Goal: Check status: Check status

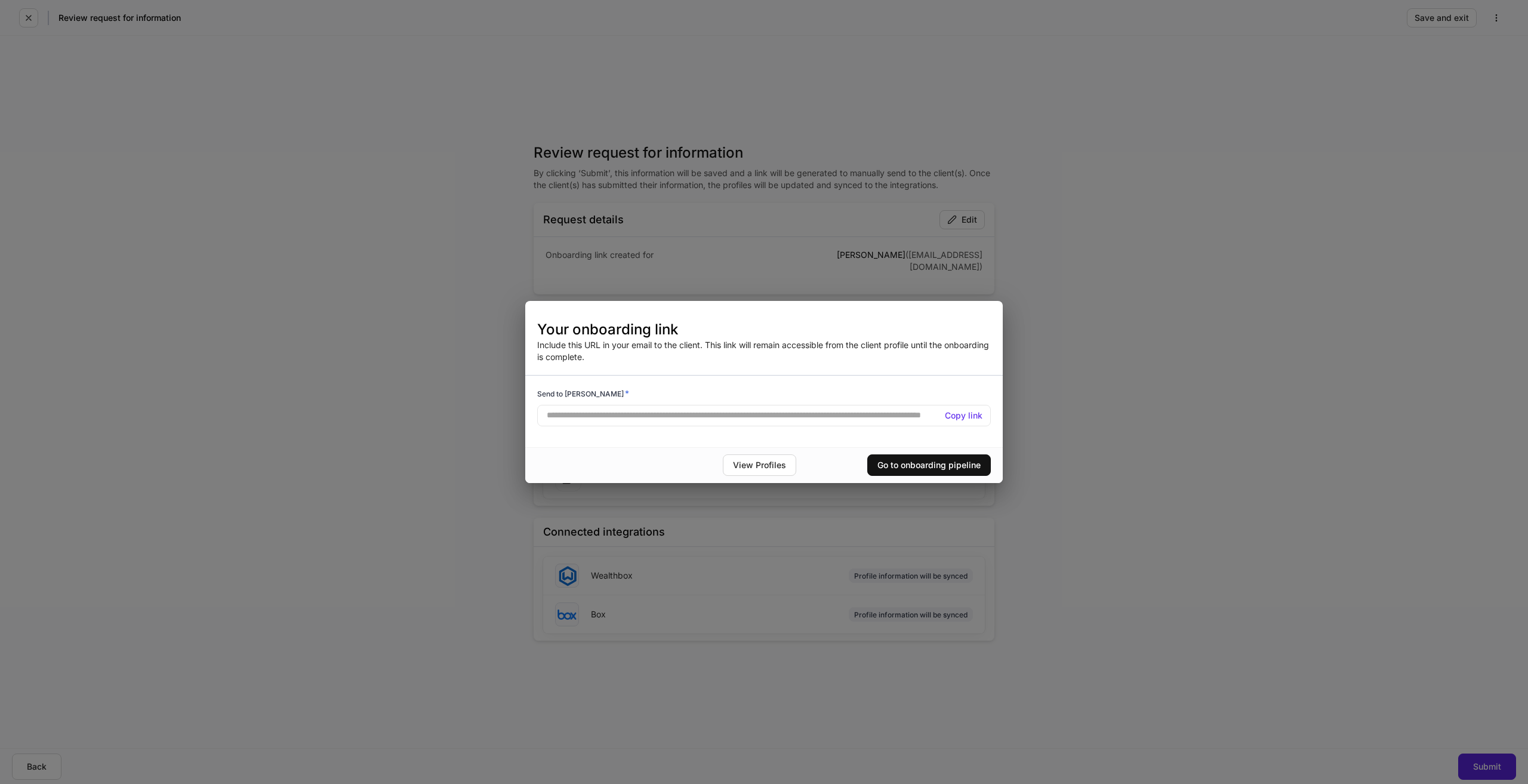
click at [1131, 432] on div "**********" at bounding box center [764, 392] width 1528 height 784
click at [674, 291] on div "**********" at bounding box center [764, 392] width 1528 height 784
click at [930, 467] on div "Go to onboarding pipeline" at bounding box center [929, 465] width 103 height 9
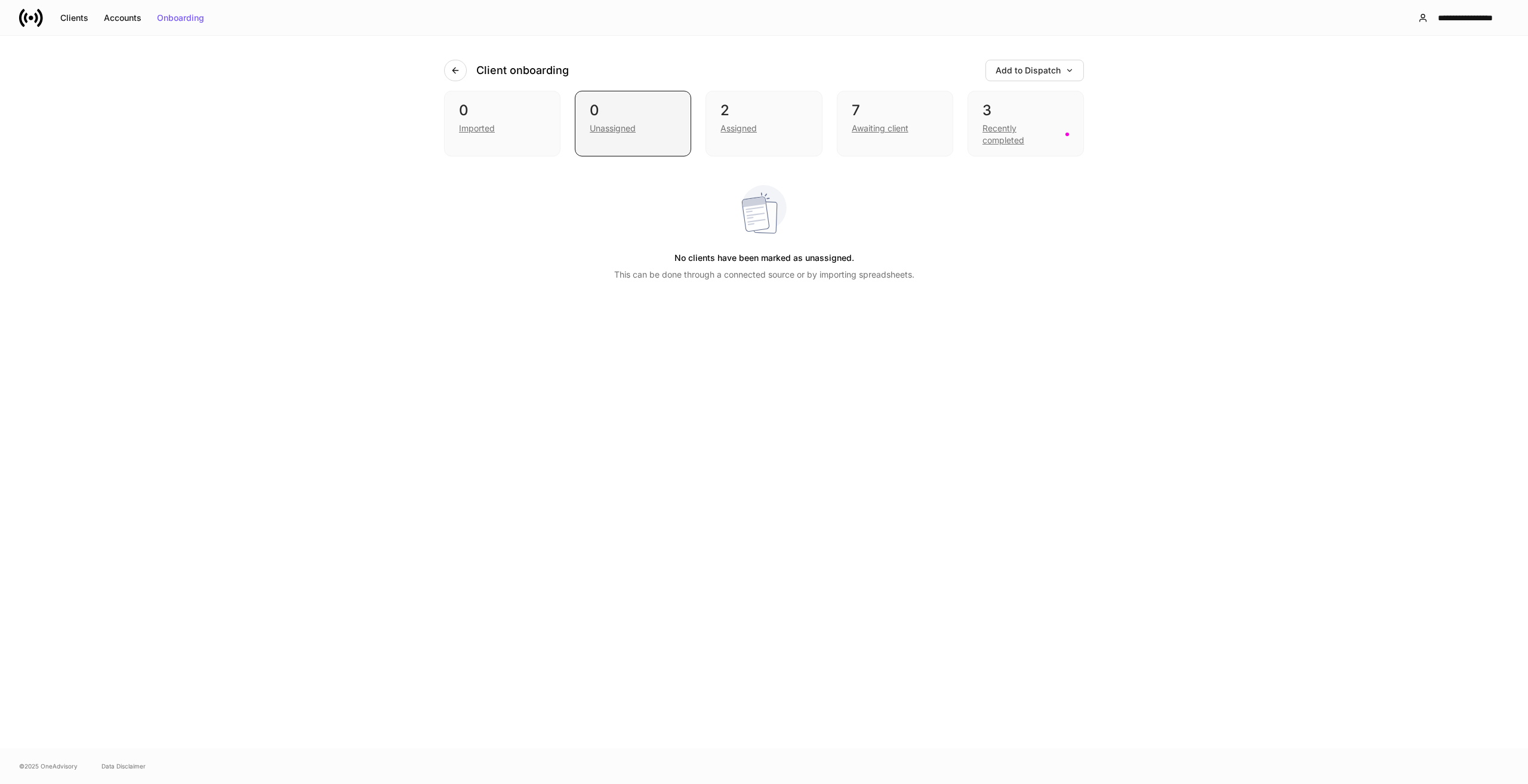
click at [597, 108] on div "0" at bounding box center [633, 110] width 87 height 19
click at [759, 116] on div "2" at bounding box center [764, 110] width 87 height 19
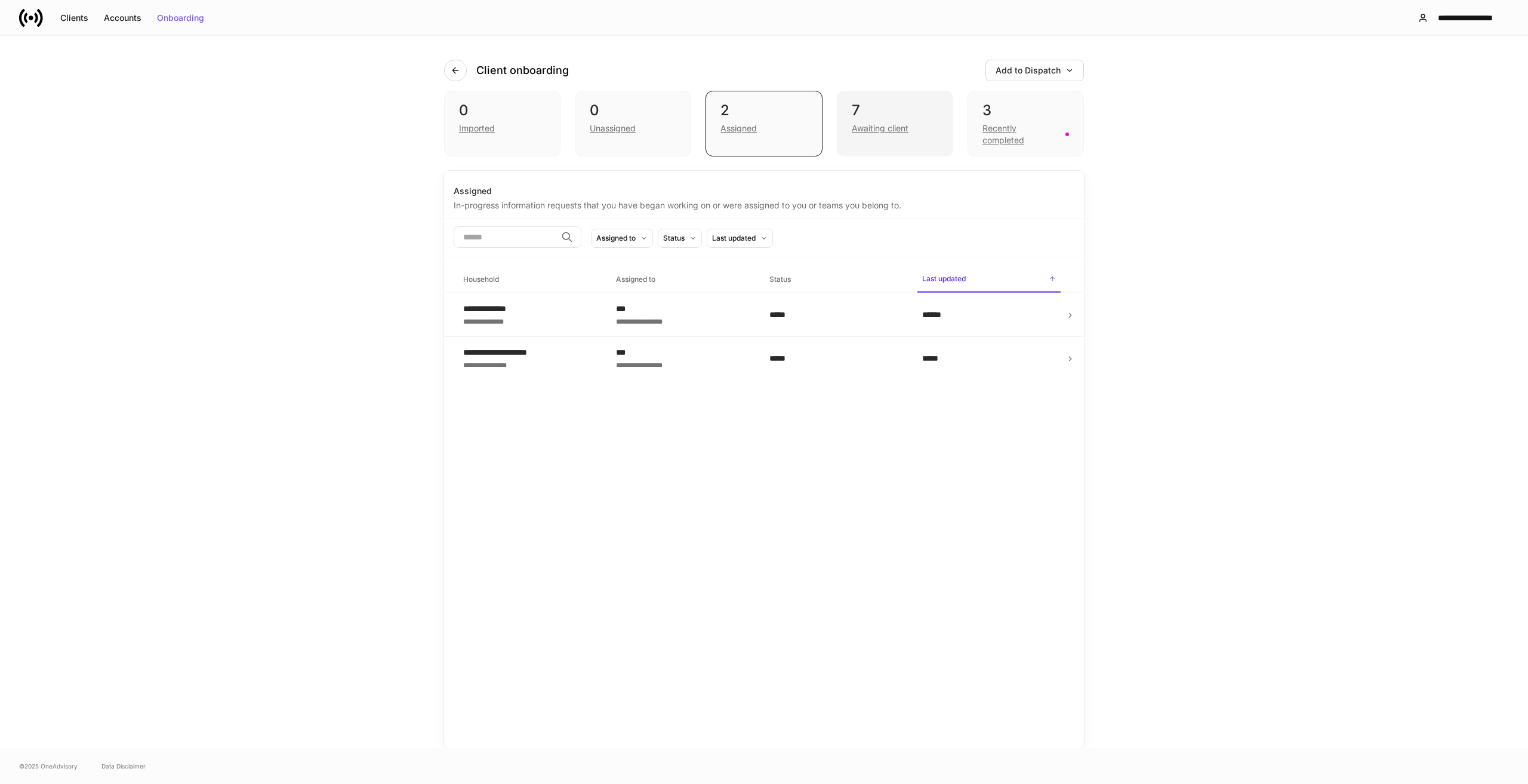
click at [872, 117] on div "7" at bounding box center [895, 110] width 87 height 19
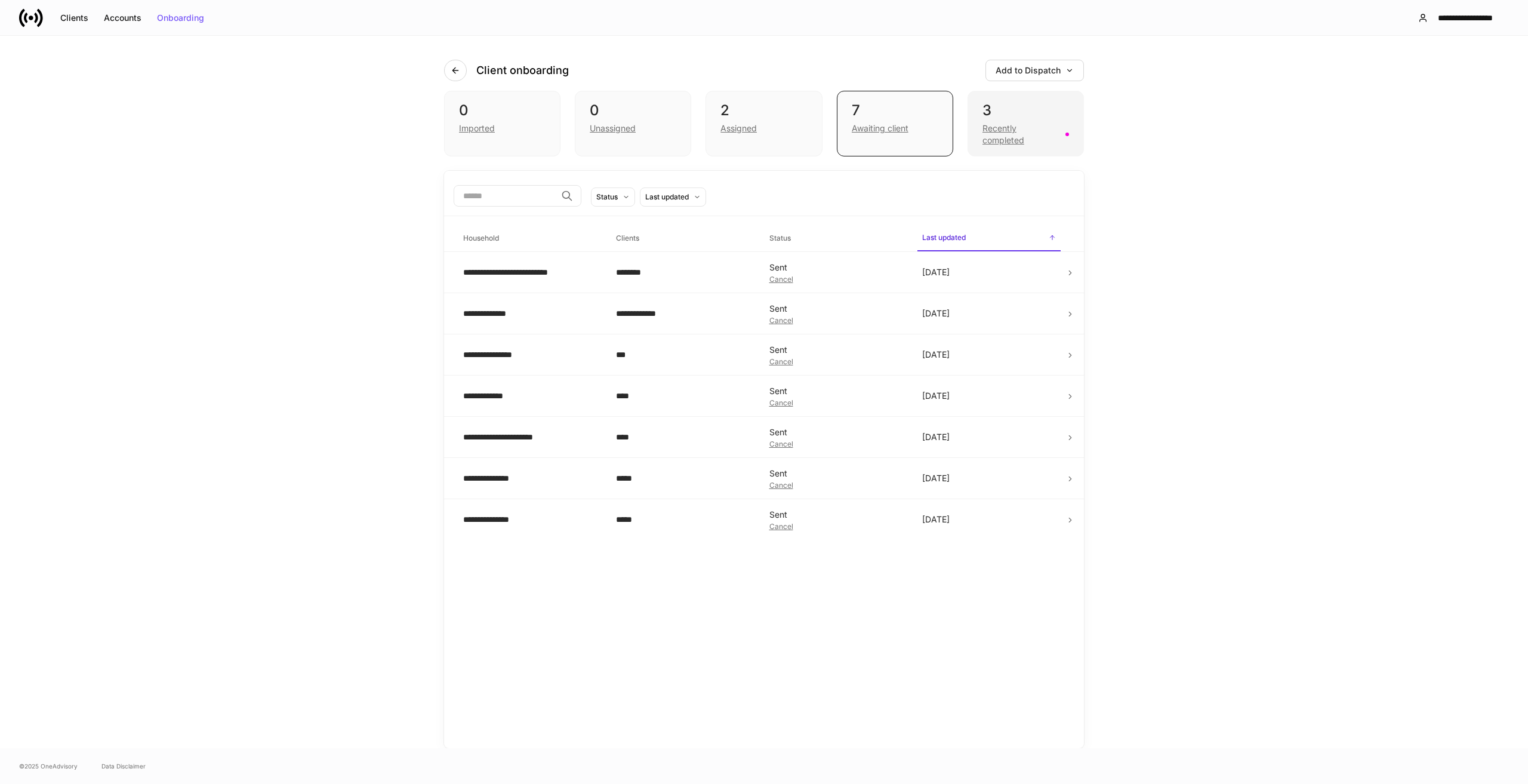
click at [1003, 130] on div "Recently completed" at bounding box center [1020, 134] width 76 height 24
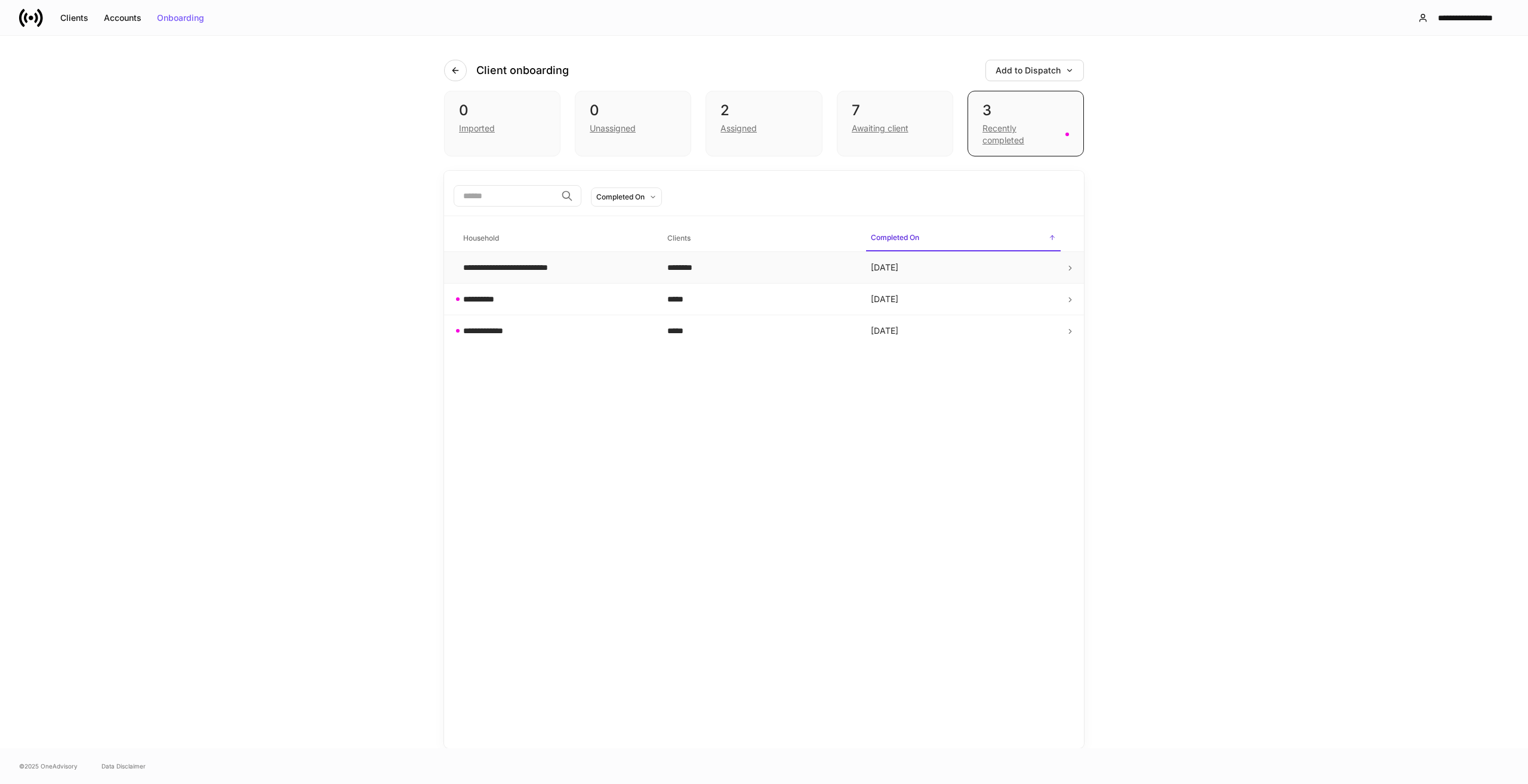
click at [1070, 268] on icon at bounding box center [1070, 268] width 9 height 9
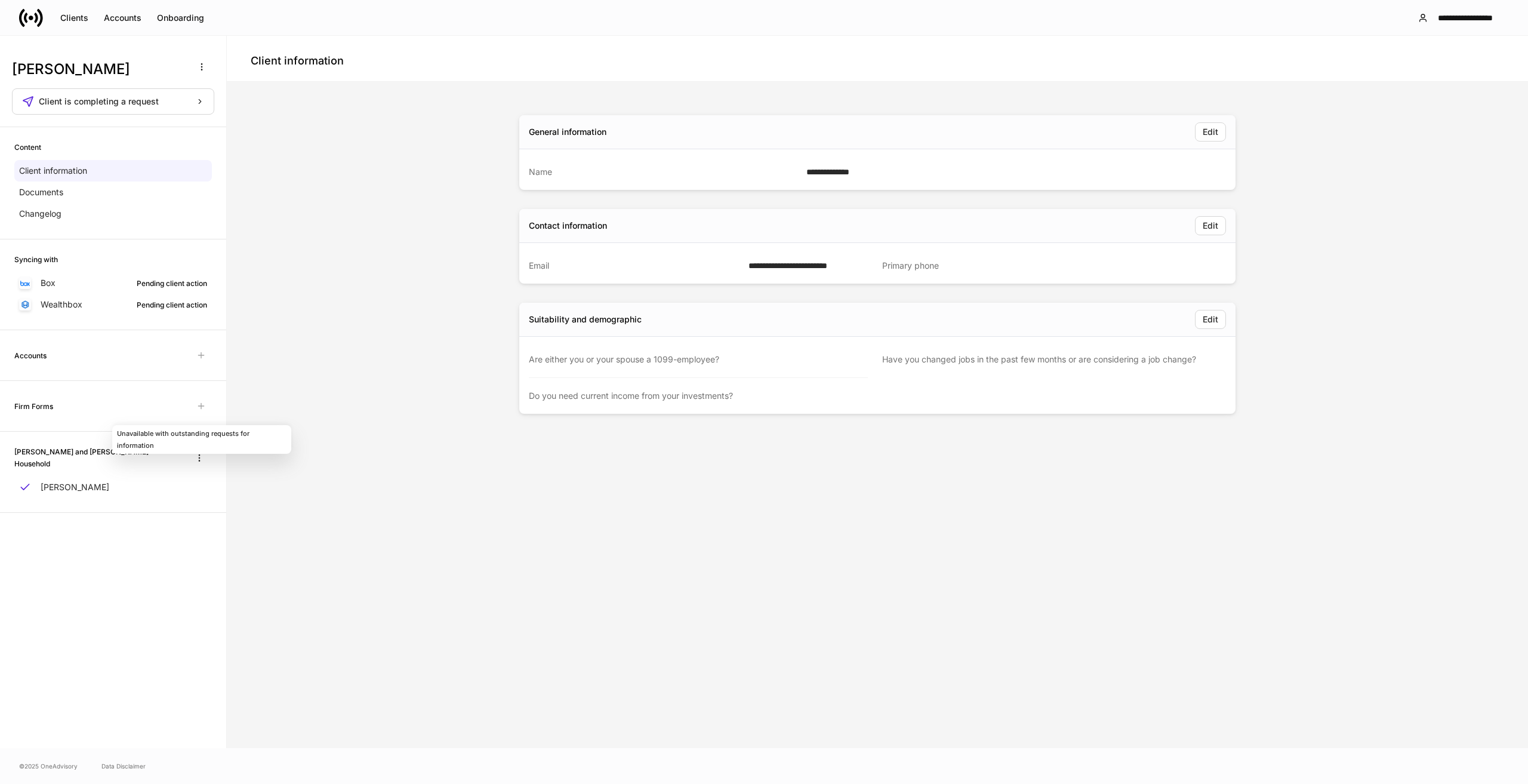
click at [200, 406] on span "Unavailable with outstanding requests for information" at bounding box center [201, 406] width 22 height 22
click at [43, 198] on p "Documents" at bounding box center [41, 192] width 44 height 12
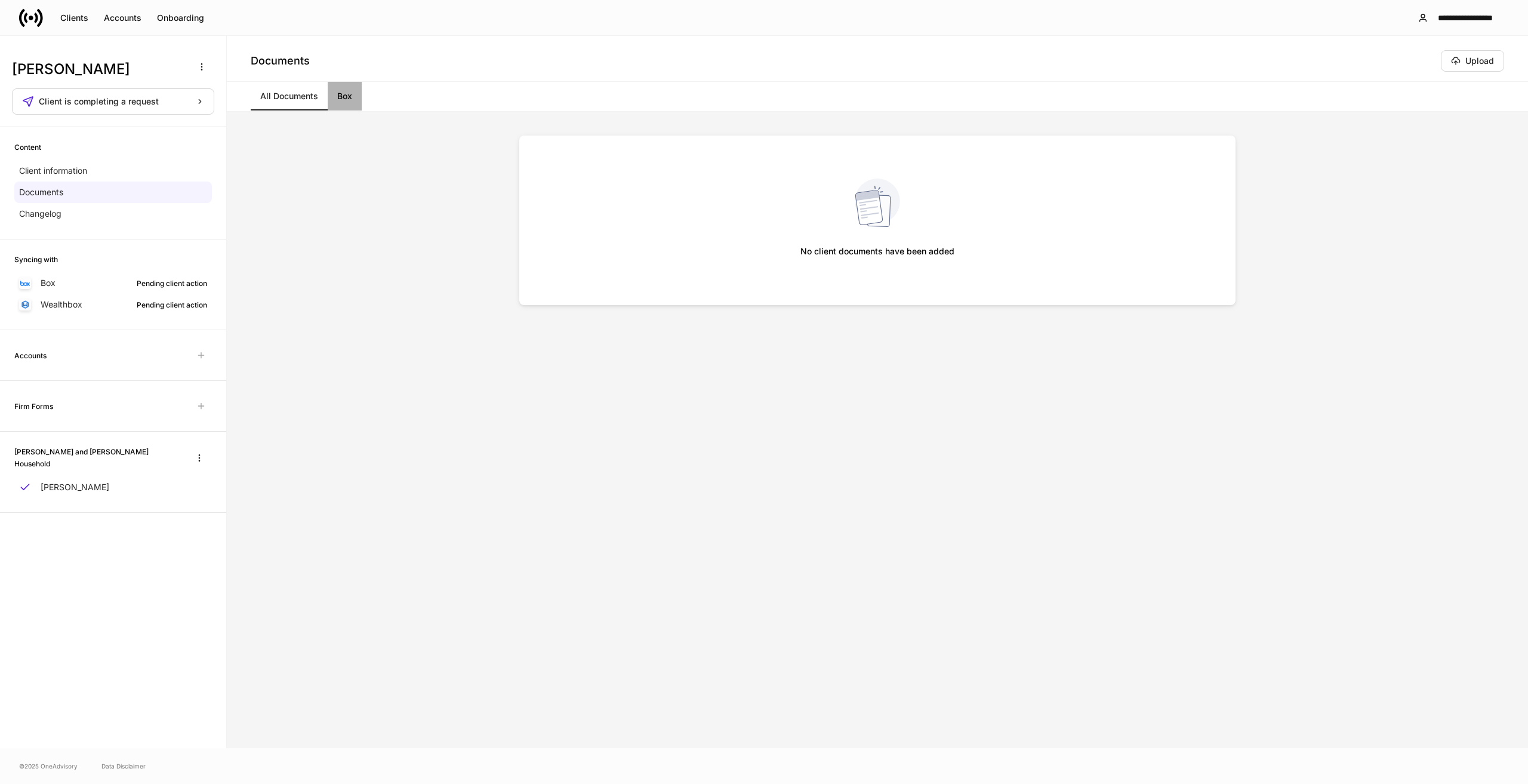
click at [344, 98] on link "Box" at bounding box center [344, 96] width 34 height 28
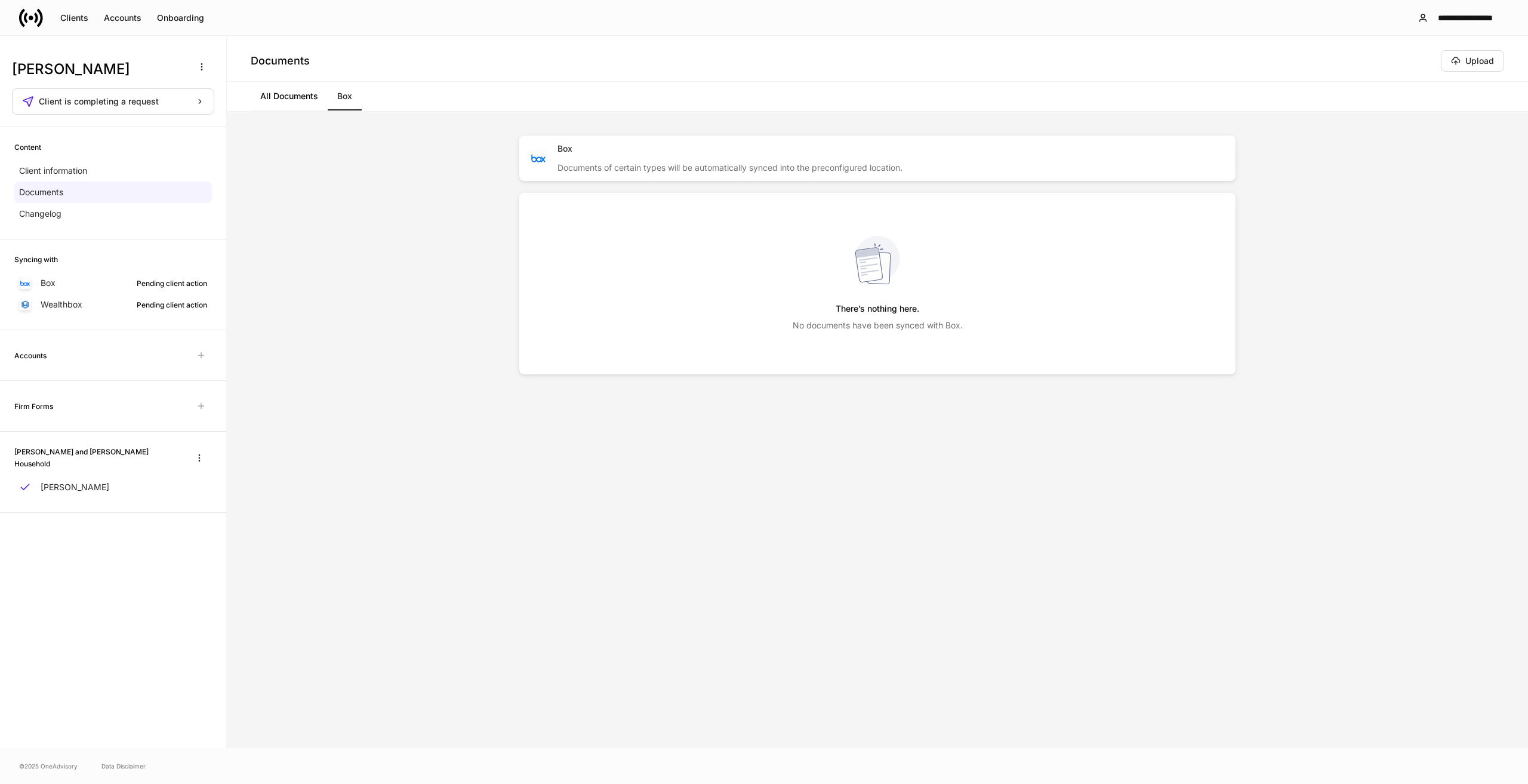
click at [305, 98] on link "All Documents" at bounding box center [289, 96] width 77 height 28
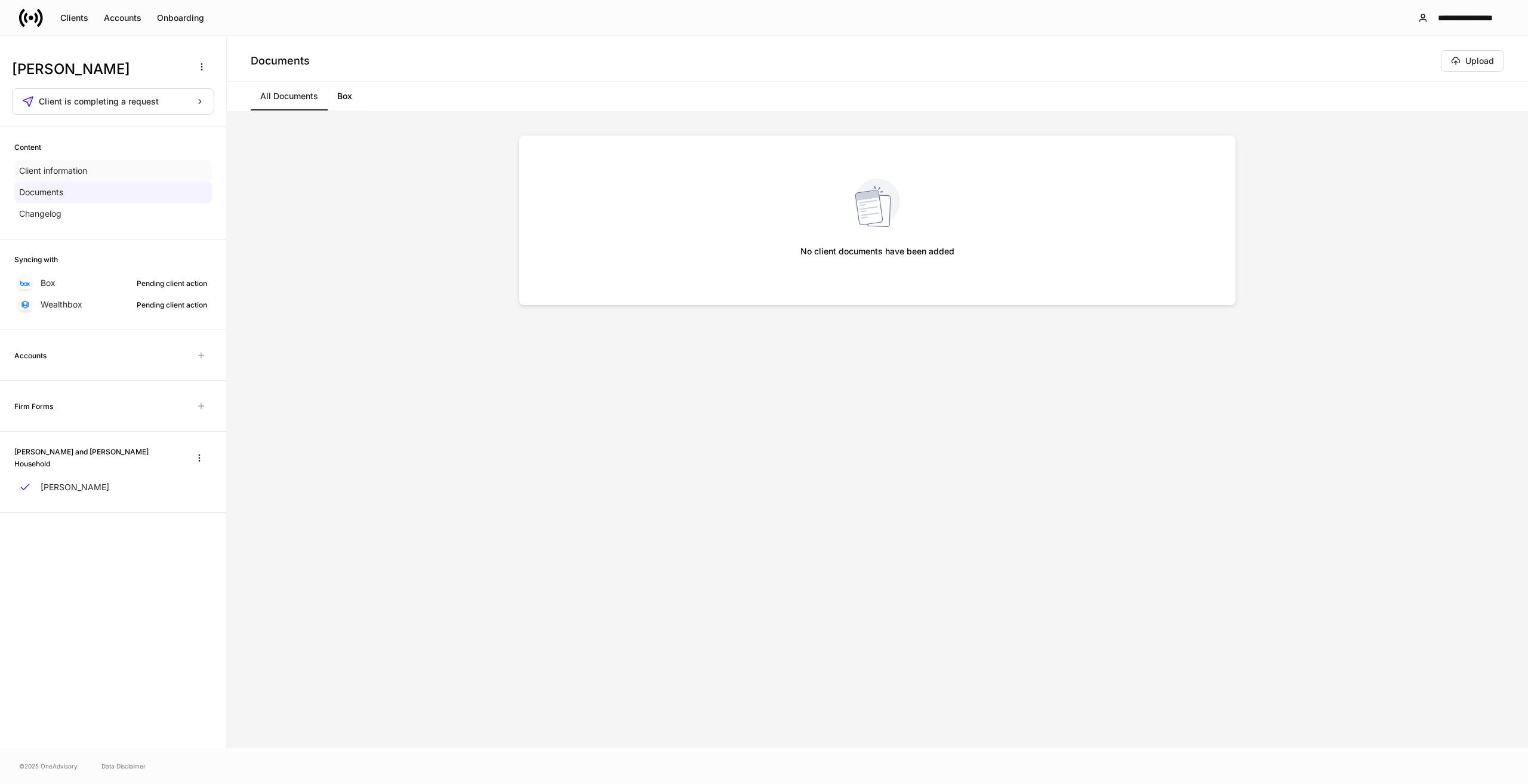
click at [65, 180] on div "Client information" at bounding box center [113, 171] width 198 height 22
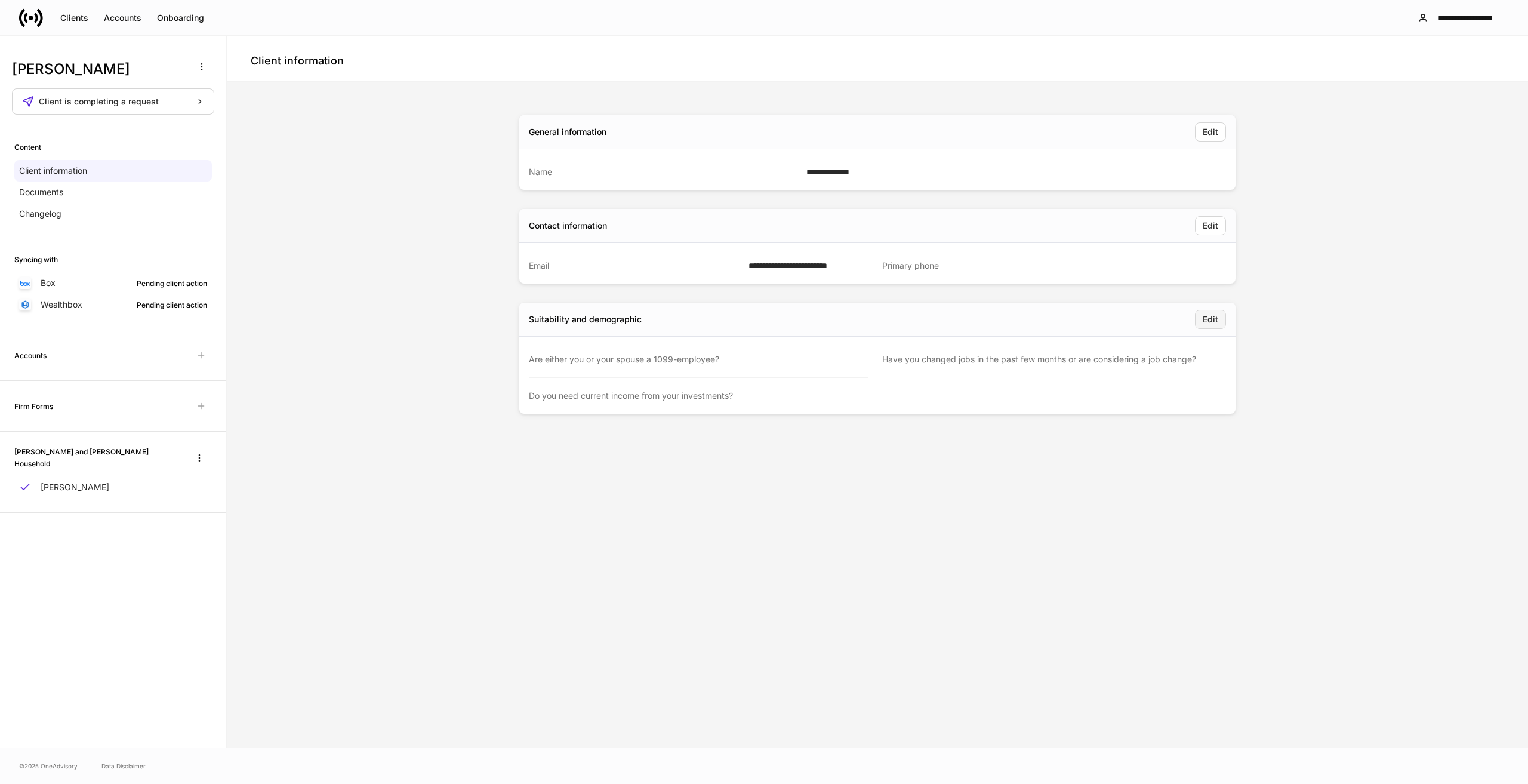
click at [1204, 319] on div "Edit" at bounding box center [1210, 319] width 15 height 9
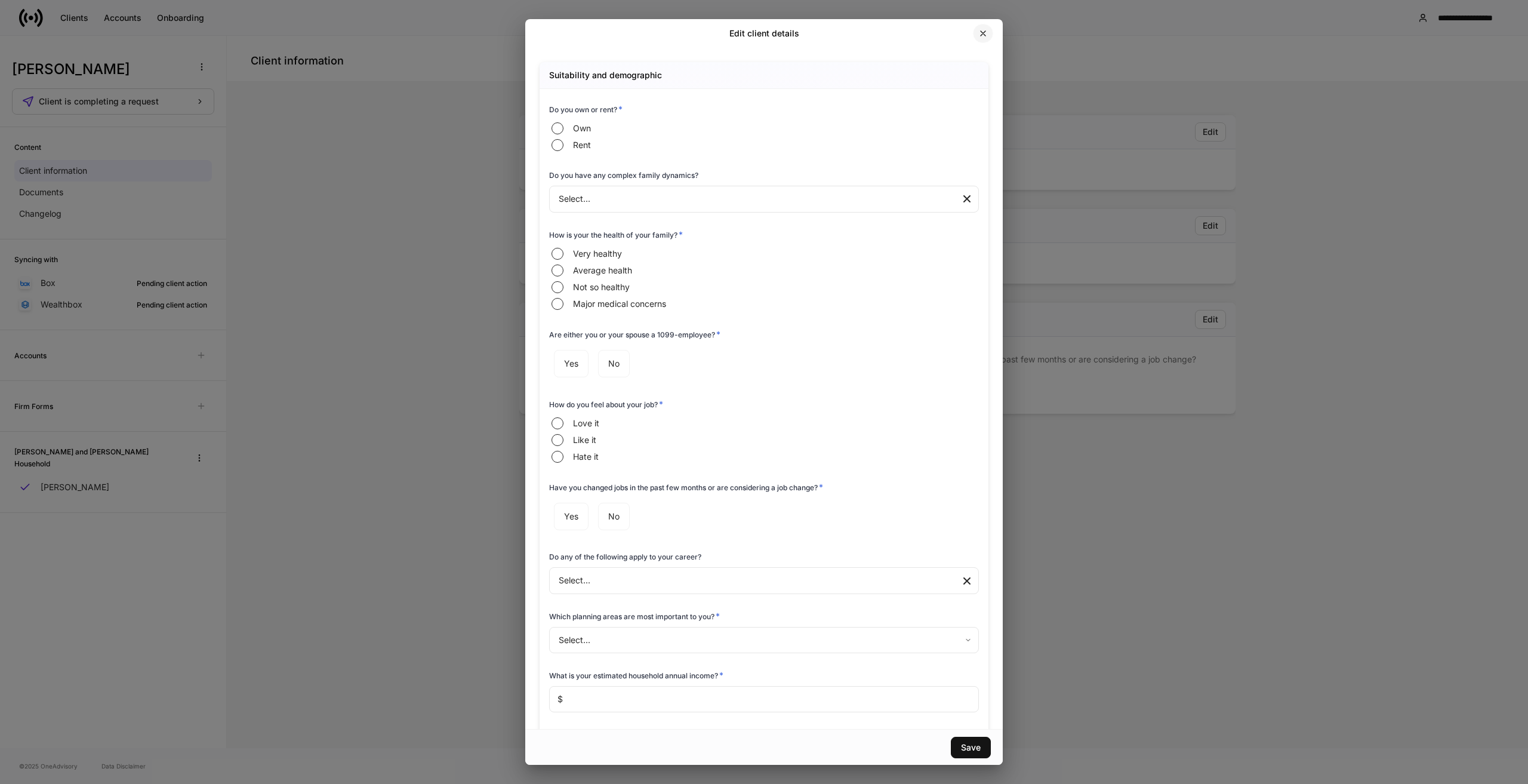
click at [980, 28] on icon "button" at bounding box center [982, 33] width 9 height 9
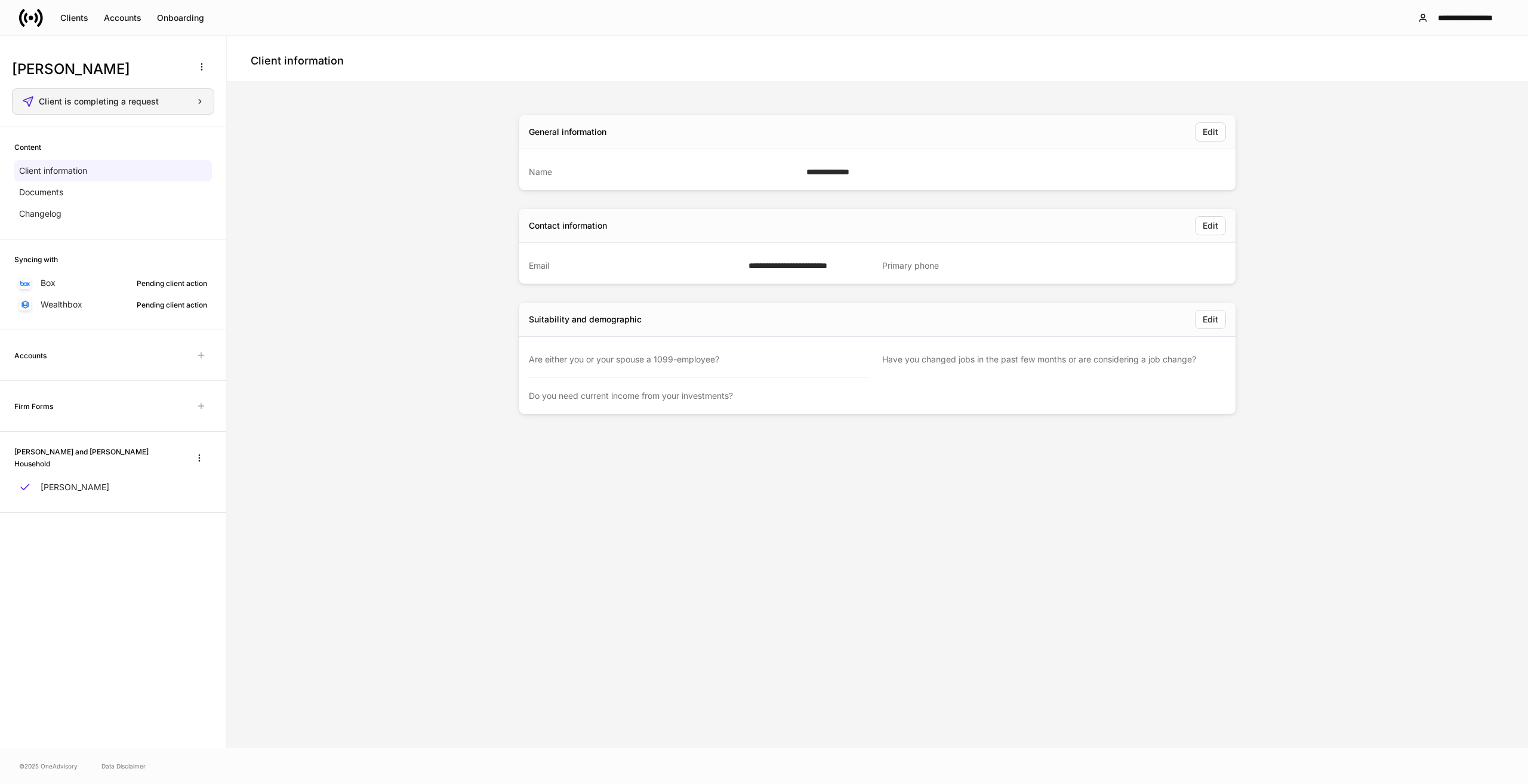
click at [203, 103] on icon "button" at bounding box center [200, 101] width 9 height 9
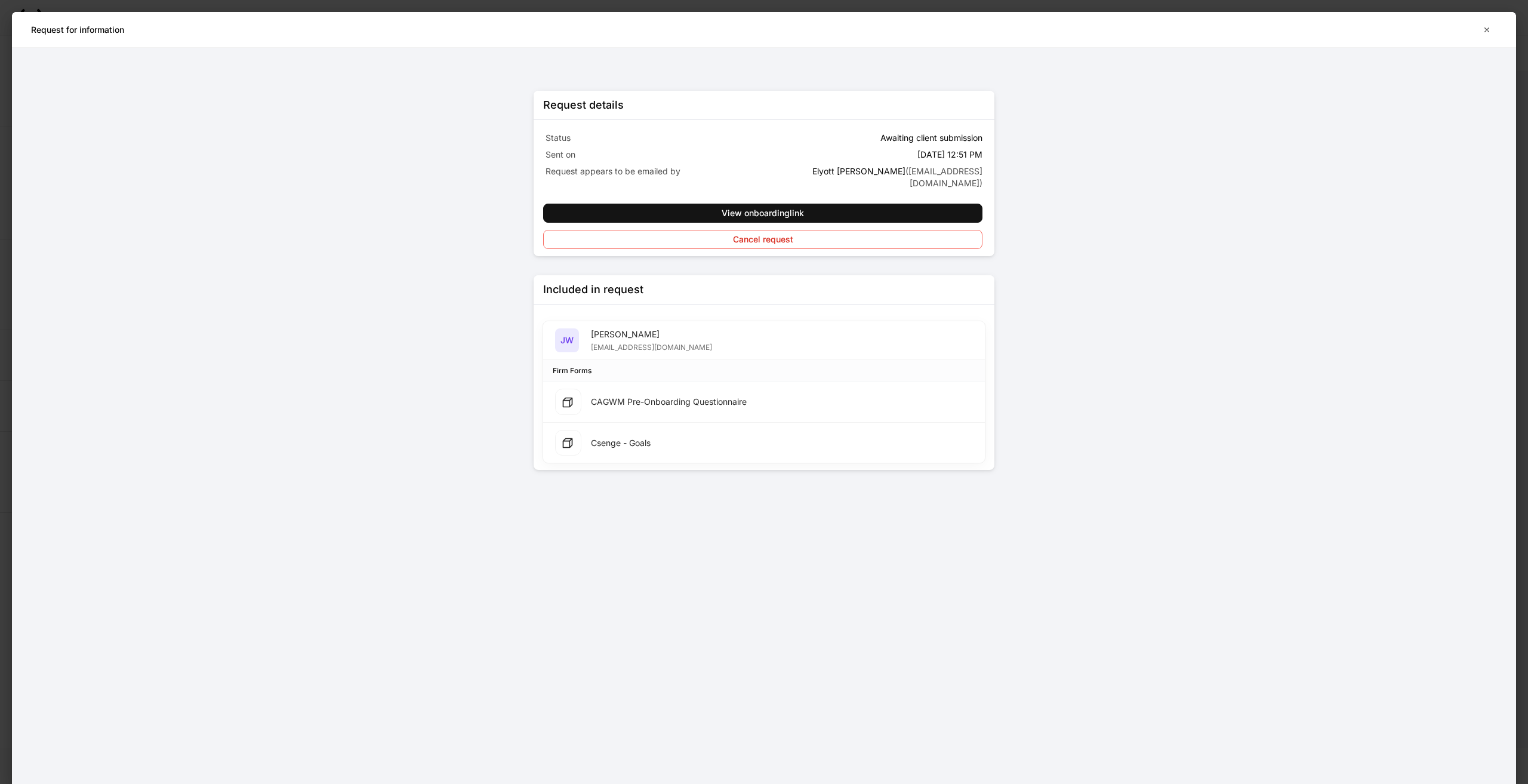
click at [713, 396] on div "CAGWM Pre-Onboarding Questionnaire" at bounding box center [669, 402] width 156 height 12
click at [545, 386] on div "CAGWM Pre-Onboarding Questionnaire" at bounding box center [764, 402] width 442 height 41
click at [561, 389] on div at bounding box center [568, 402] width 27 height 27
click at [576, 437] on div at bounding box center [568, 443] width 27 height 27
click at [1488, 30] on icon "button" at bounding box center [1487, 29] width 4 height 4
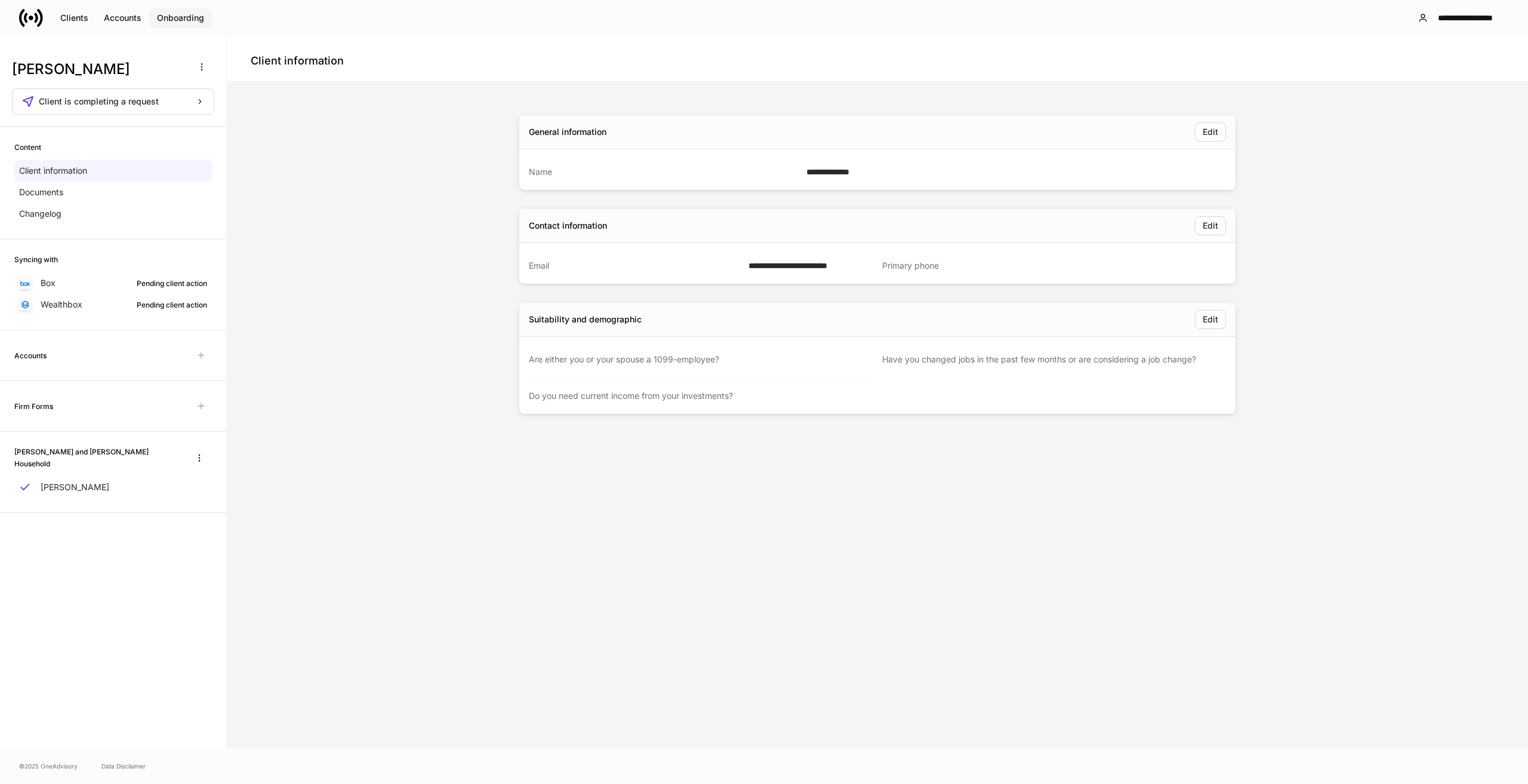
click at [160, 15] on div "Onboarding" at bounding box center [180, 18] width 47 height 9
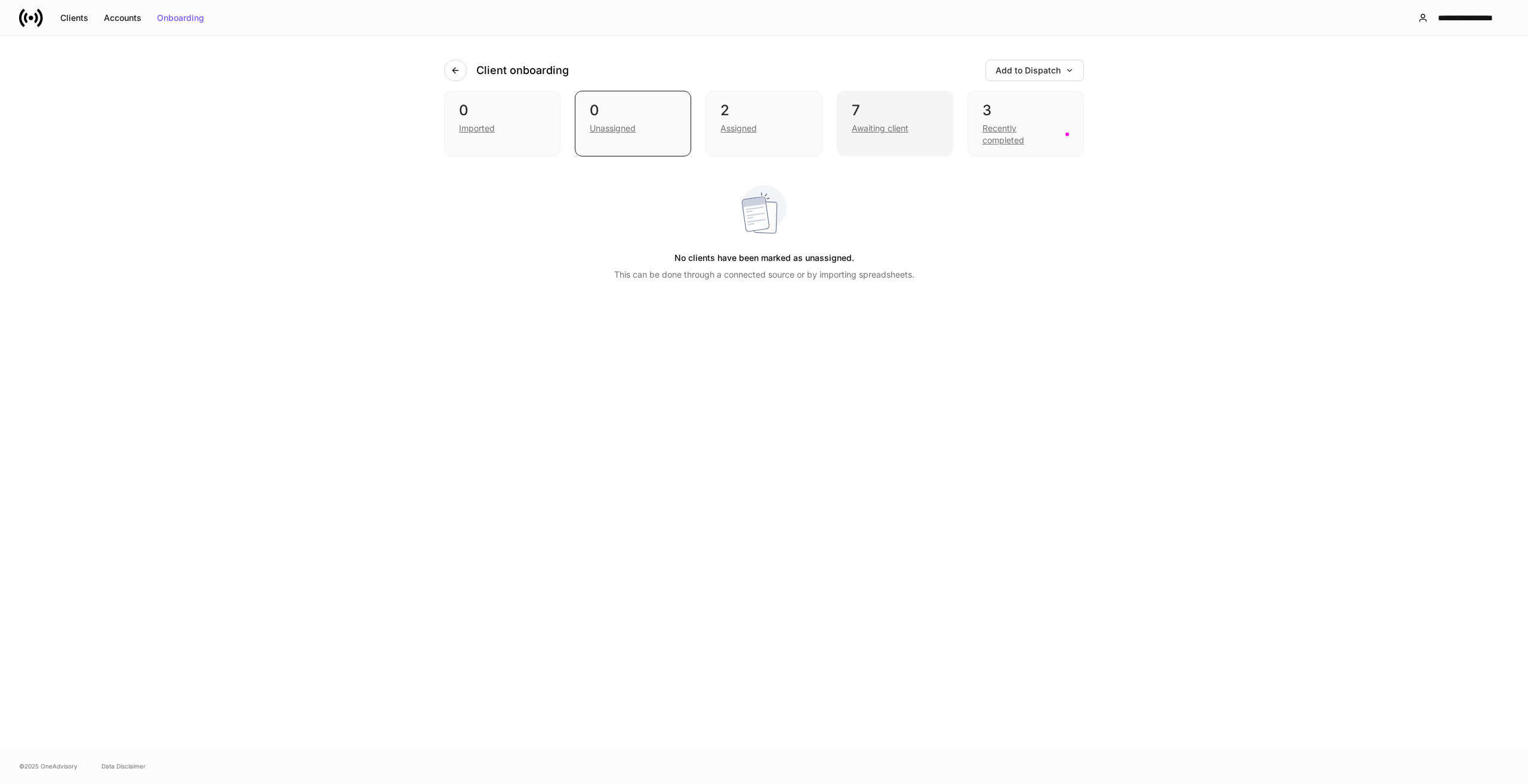
click at [874, 125] on div "Awaiting client" at bounding box center [880, 128] width 57 height 12
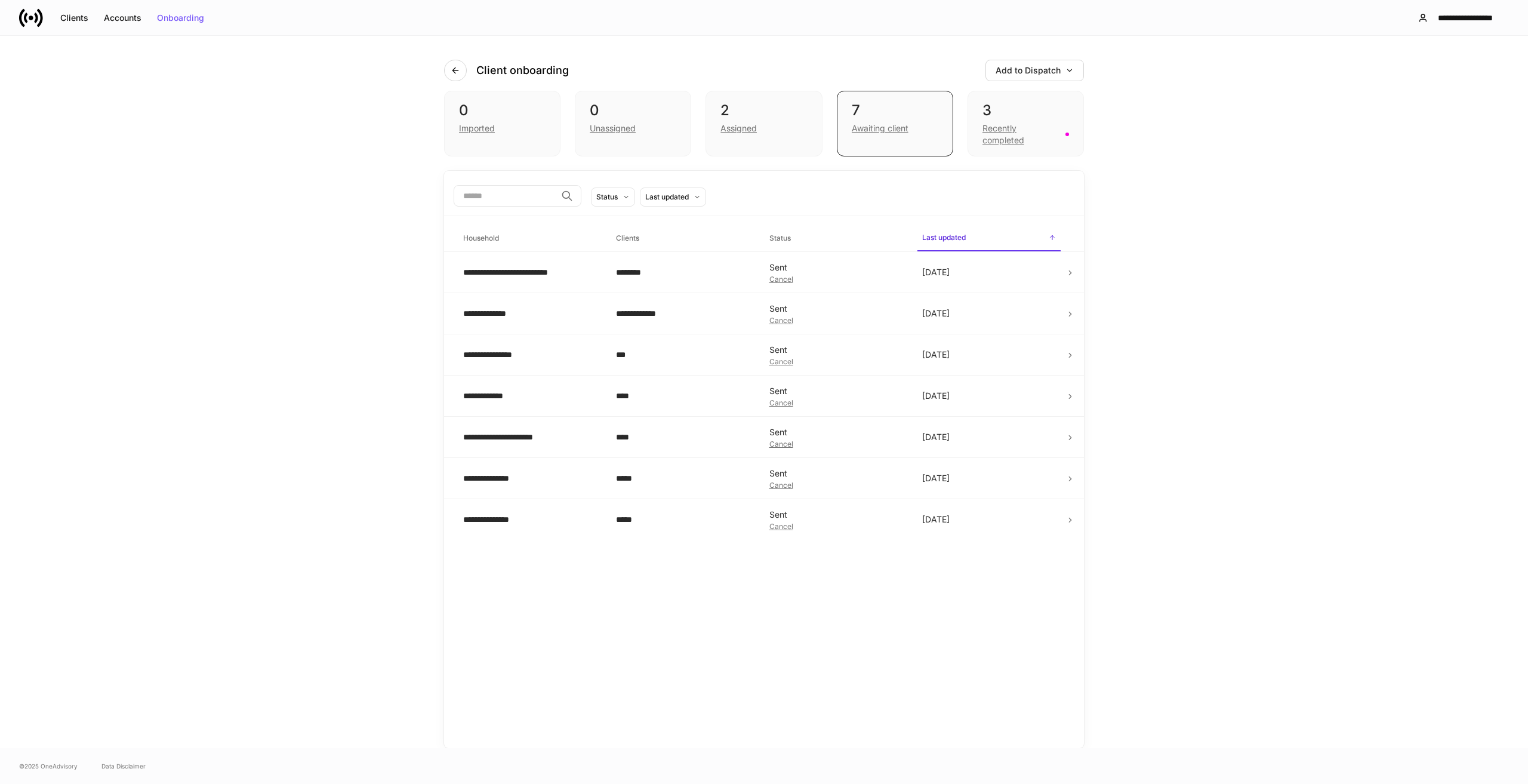
click at [1285, 203] on div "**********" at bounding box center [764, 392] width 1528 height 712
click at [1064, 439] on td "[DATE]" at bounding box center [989, 437] width 153 height 41
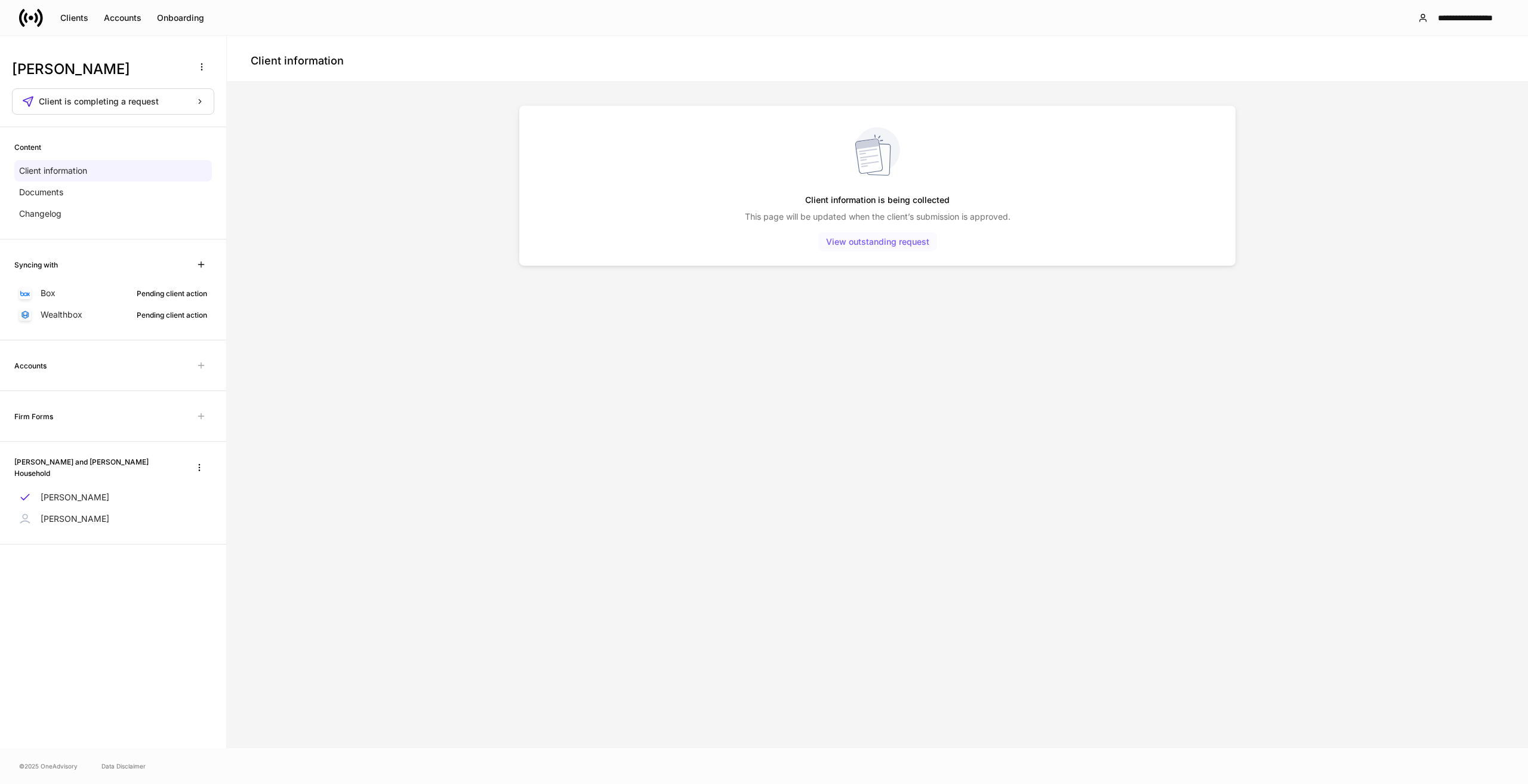
click at [896, 242] on div "View outstanding request" at bounding box center [877, 242] width 103 height 9
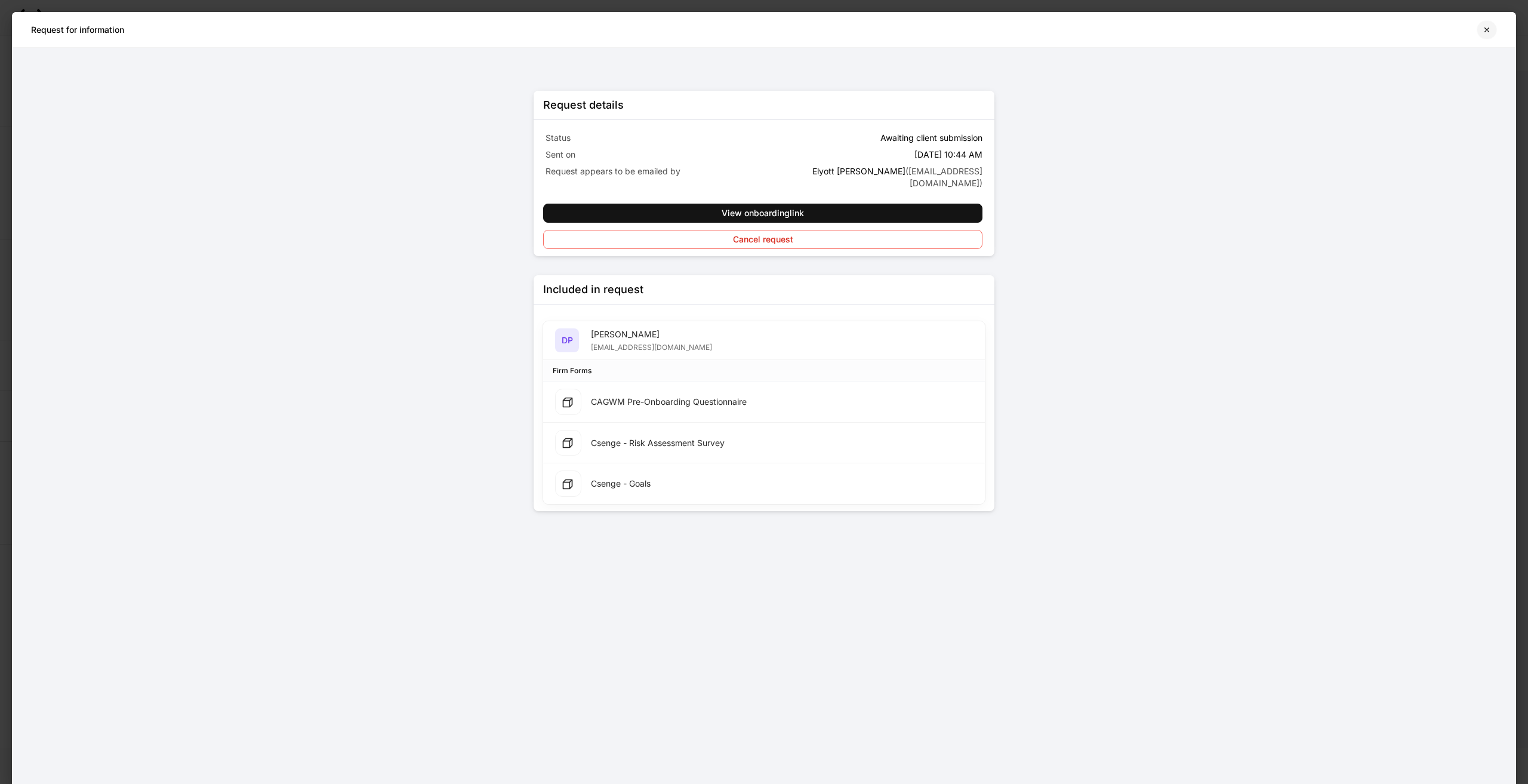
click at [1485, 30] on icon "button" at bounding box center [1487, 30] width 9 height 9
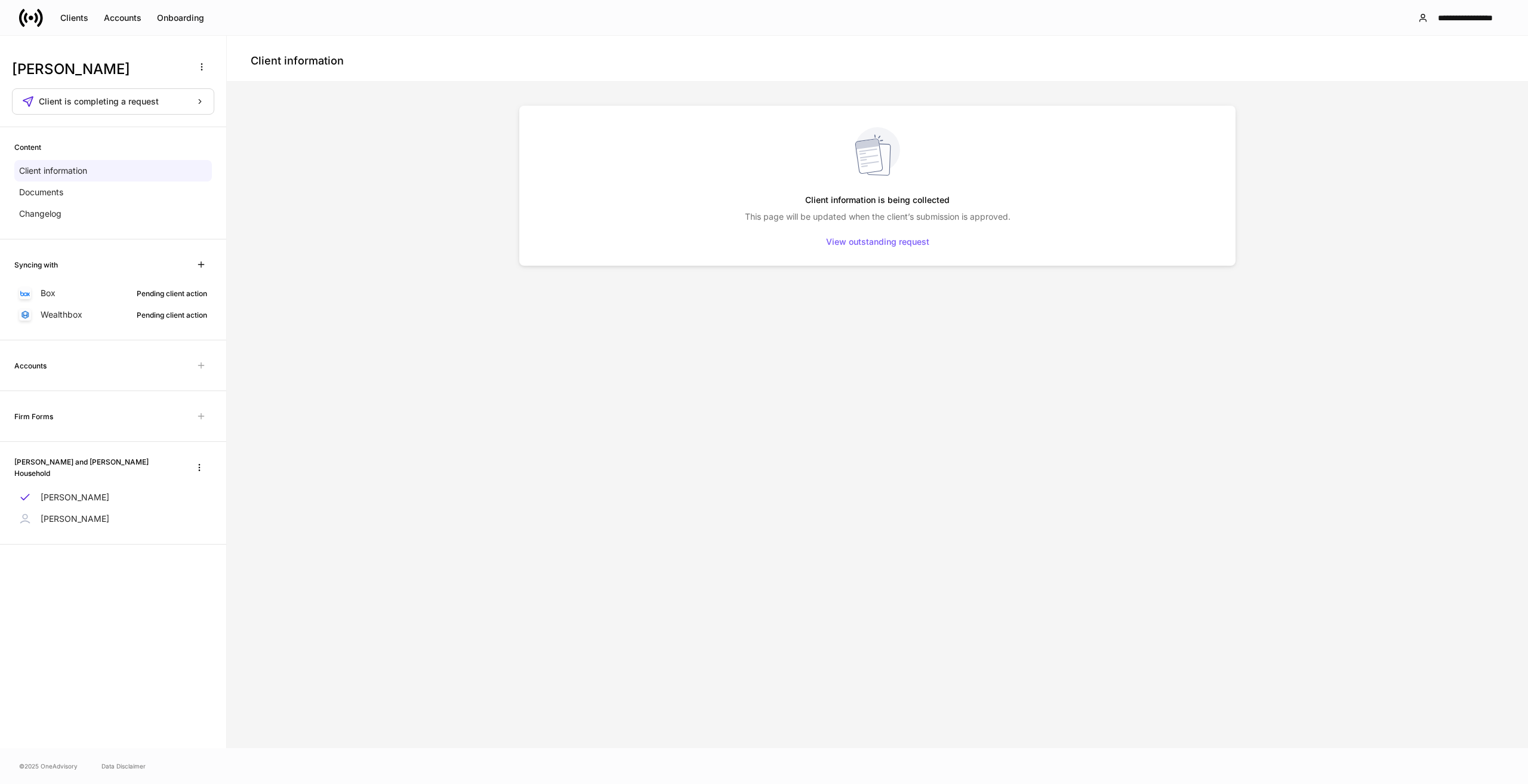
click at [1109, 625] on div "Client information is being collected This page will be updated when the client…" at bounding box center [877, 415] width 716 height 618
click at [1129, 304] on div "Client information is being collected This page will be updated when the client…" at bounding box center [877, 415] width 716 height 618
